Goal: Task Accomplishment & Management: Use online tool/utility

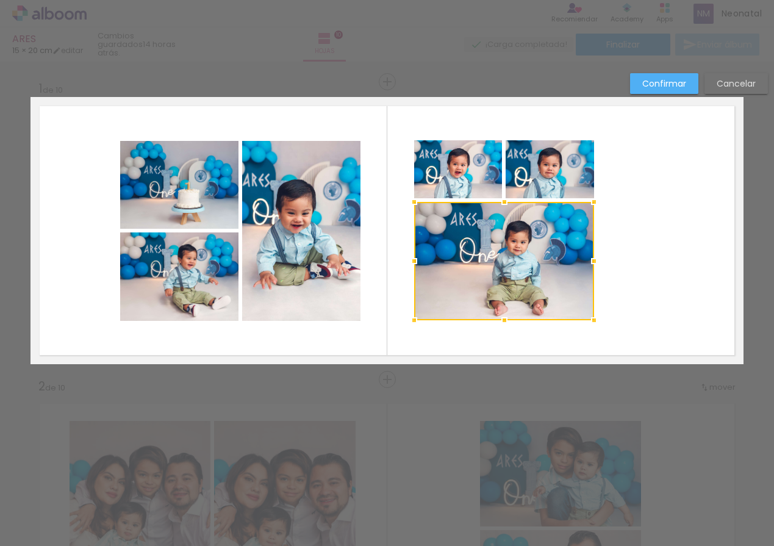
click at [0, 0] on slot "Confirmar" at bounding box center [0, 0] width 0 height 0
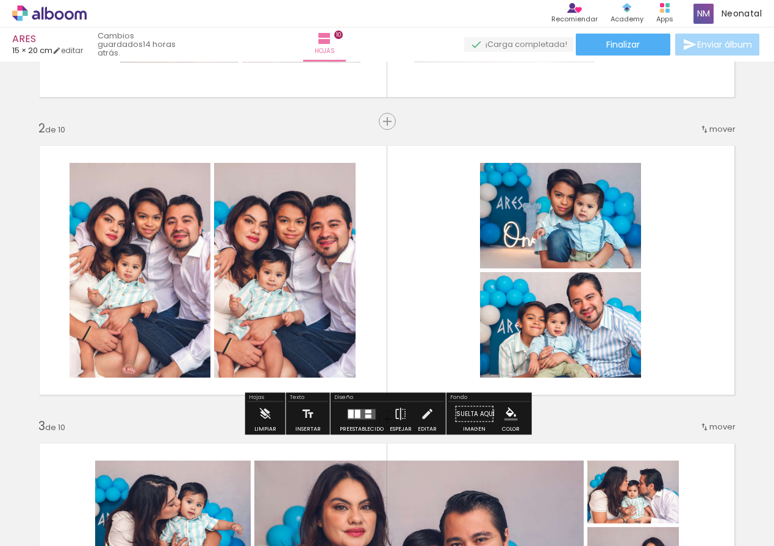
scroll to position [274, 0]
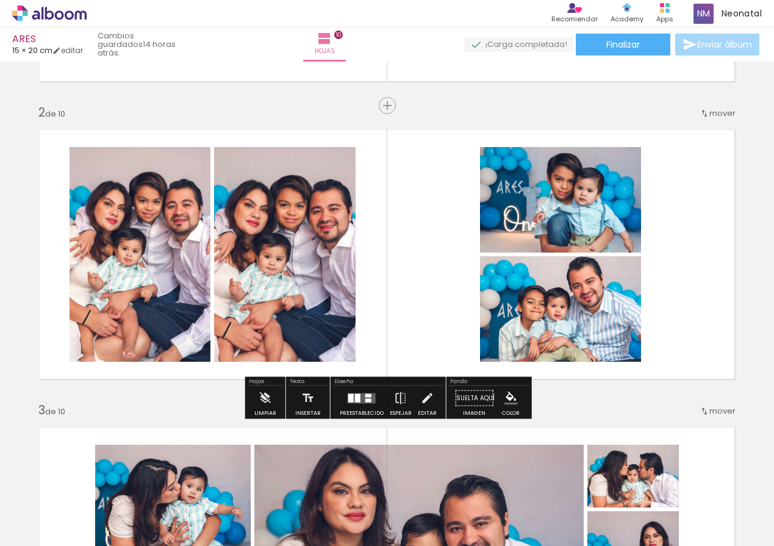
click at [305, 232] on quentale-photo at bounding box center [284, 254] width 141 height 215
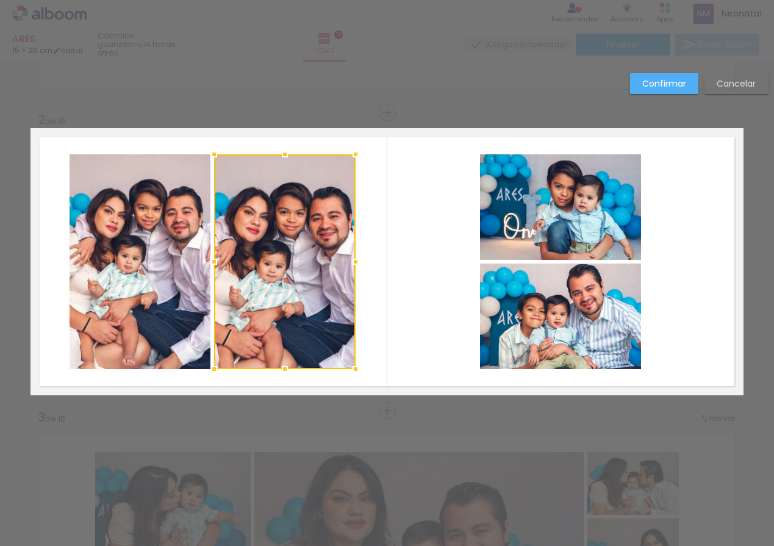
scroll to position [262, 0]
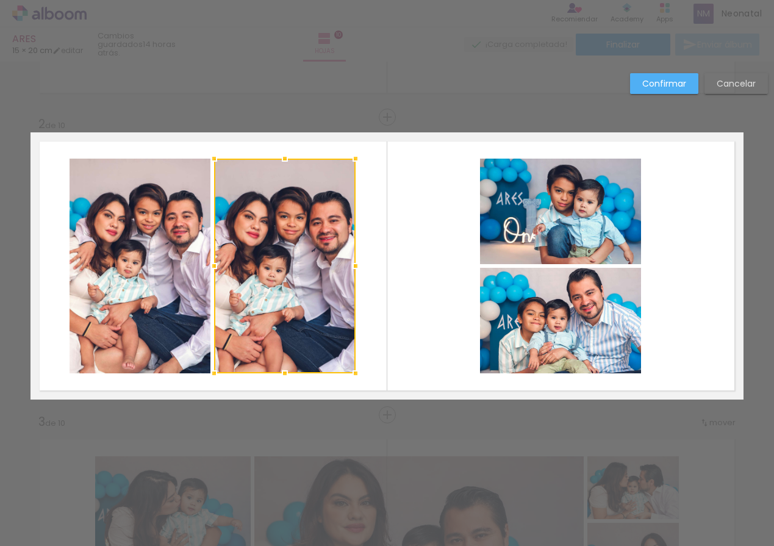
click at [154, 287] on quentale-photo at bounding box center [140, 266] width 141 height 215
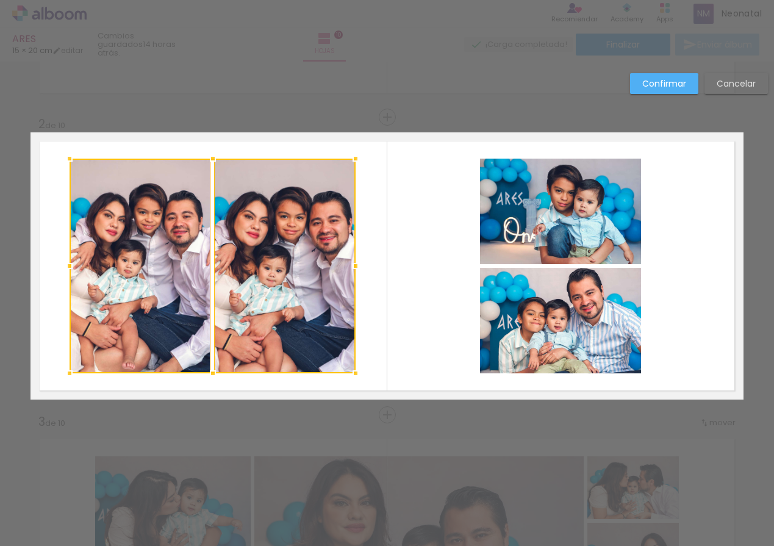
click at [154, 287] on div at bounding box center [213, 266] width 286 height 215
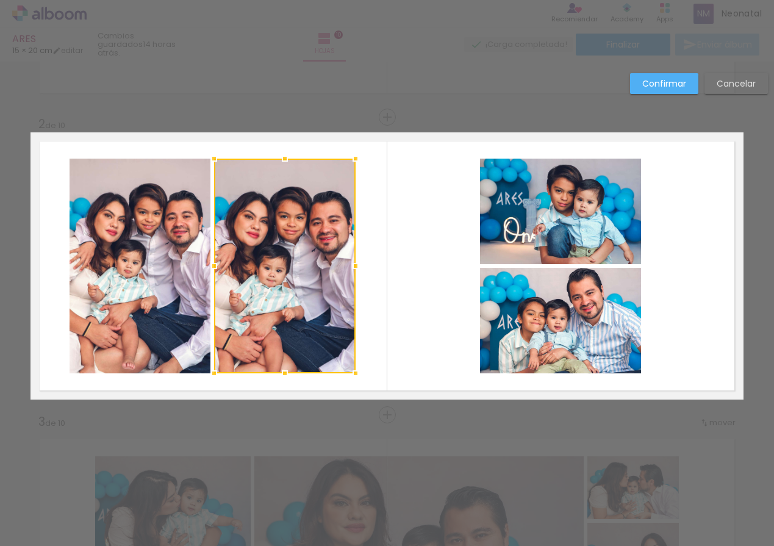
click at [206, 288] on quentale-photo at bounding box center [140, 266] width 141 height 215
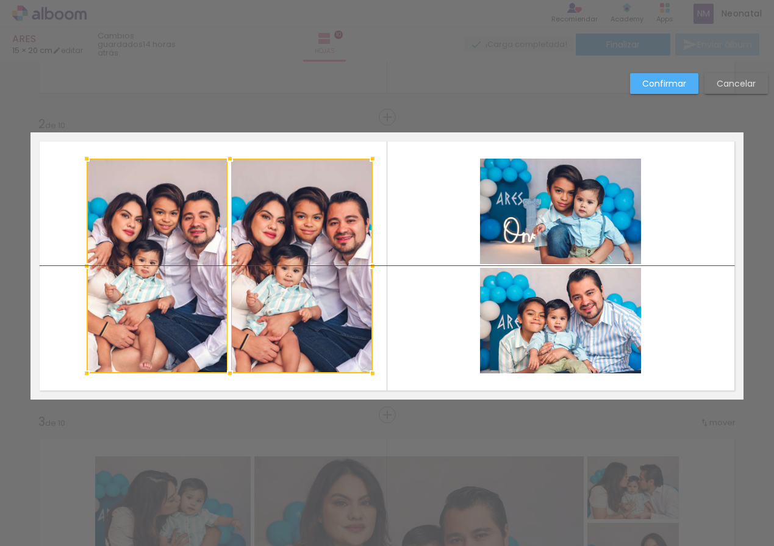
drag, startPoint x: 253, startPoint y: 289, endPoint x: 269, endPoint y: 290, distance: 15.9
click at [269, 290] on div at bounding box center [230, 266] width 286 height 215
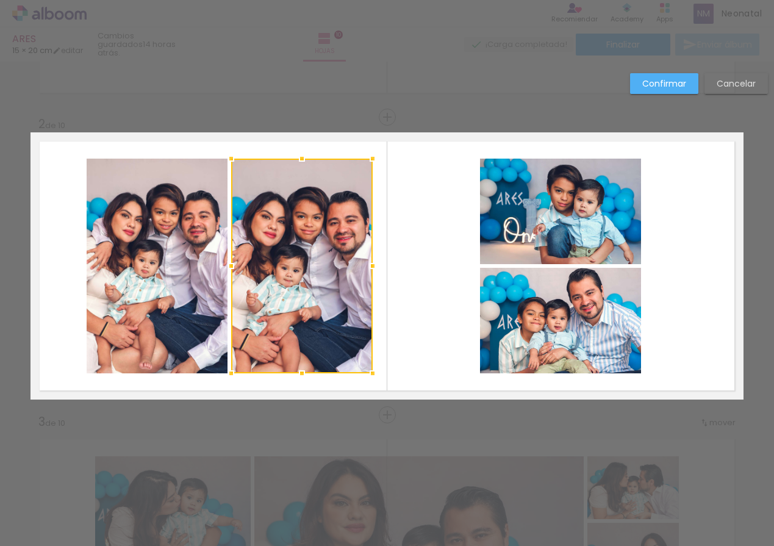
click at [531, 238] on quentale-photo at bounding box center [560, 211] width 161 height 105
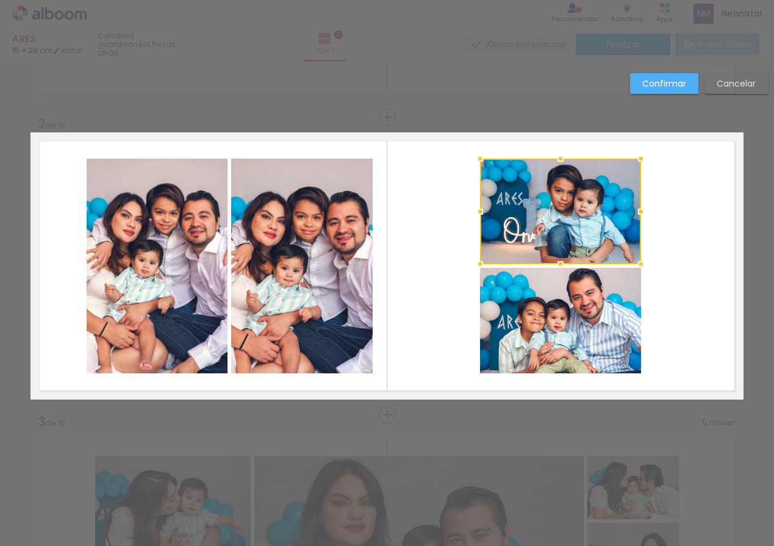
click at [524, 307] on quentale-photo at bounding box center [560, 320] width 161 height 105
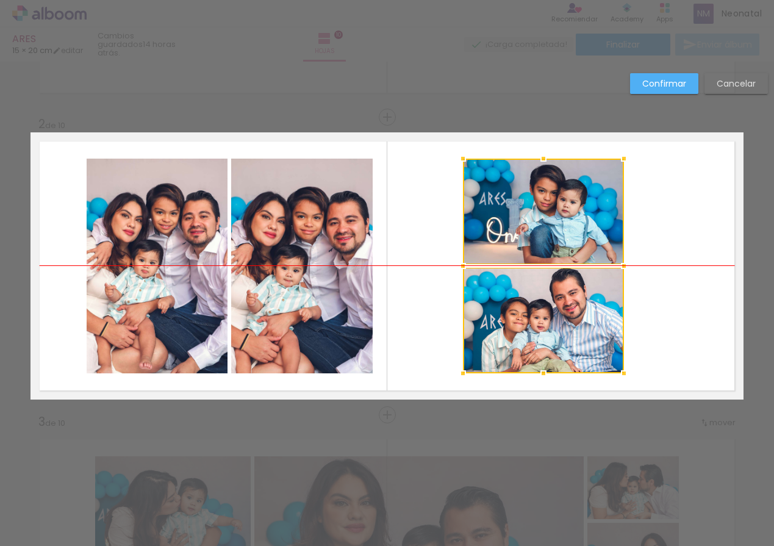
drag, startPoint x: 540, startPoint y: 310, endPoint x: 523, endPoint y: 307, distance: 17.2
click at [523, 307] on div at bounding box center [543, 266] width 161 height 215
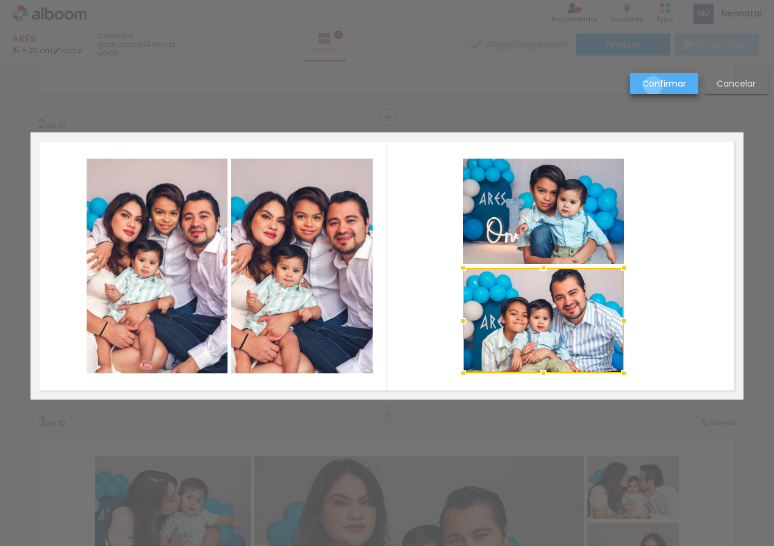
click at [0, 0] on slot "Confirmar" at bounding box center [0, 0] width 0 height 0
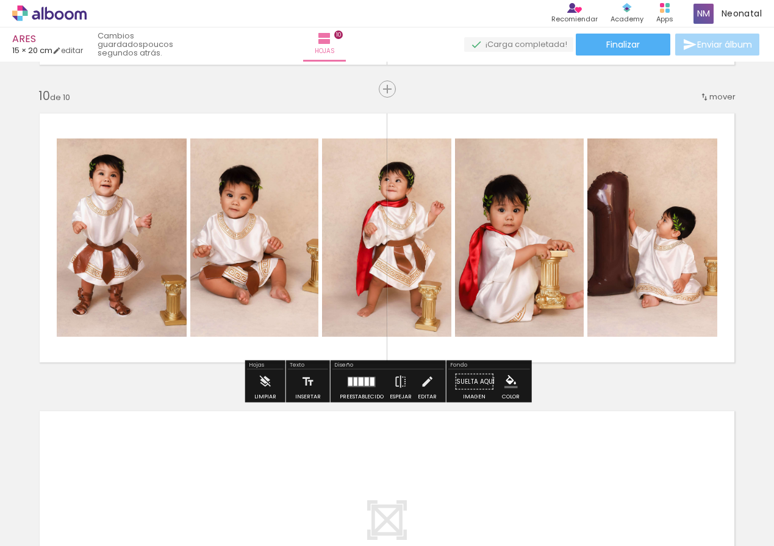
scroll to position [2671, 0]
